Goal: Ask a question

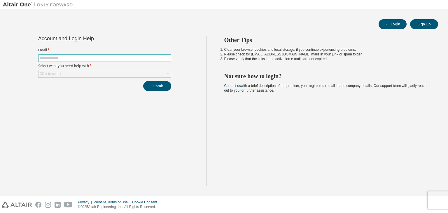
click at [99, 60] on input "text" at bounding box center [105, 58] width 130 height 5
type input "**********"
click at [96, 71] on div "Click to select" at bounding box center [104, 73] width 132 height 7
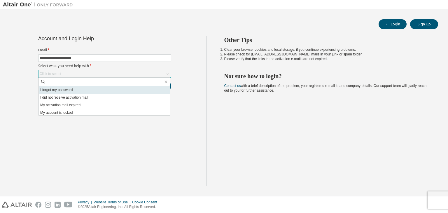
click at [62, 90] on li "I forgot my password" at bounding box center [104, 90] width 131 height 8
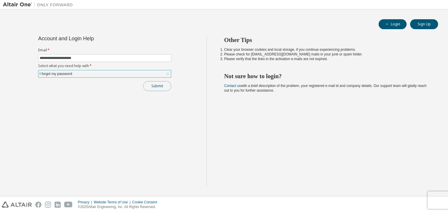
click at [164, 86] on button "Submit" at bounding box center [157, 86] width 28 height 10
click at [164, 86] on div "Submit" at bounding box center [104, 86] width 133 height 10
click at [148, 88] on button "Submit" at bounding box center [157, 86] width 28 height 10
click at [155, 85] on button "Submit" at bounding box center [157, 86] width 28 height 10
click at [69, 72] on div "I forgot my password" at bounding box center [56, 74] width 34 height 6
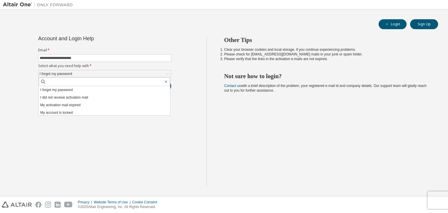
click at [81, 131] on div "**********" at bounding box center [105, 111] width 204 height 150
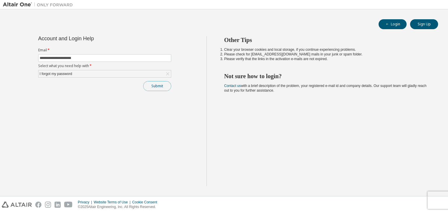
click at [152, 85] on button "Submit" at bounding box center [157, 86] width 28 height 10
